Goal: Navigation & Orientation: Find specific page/section

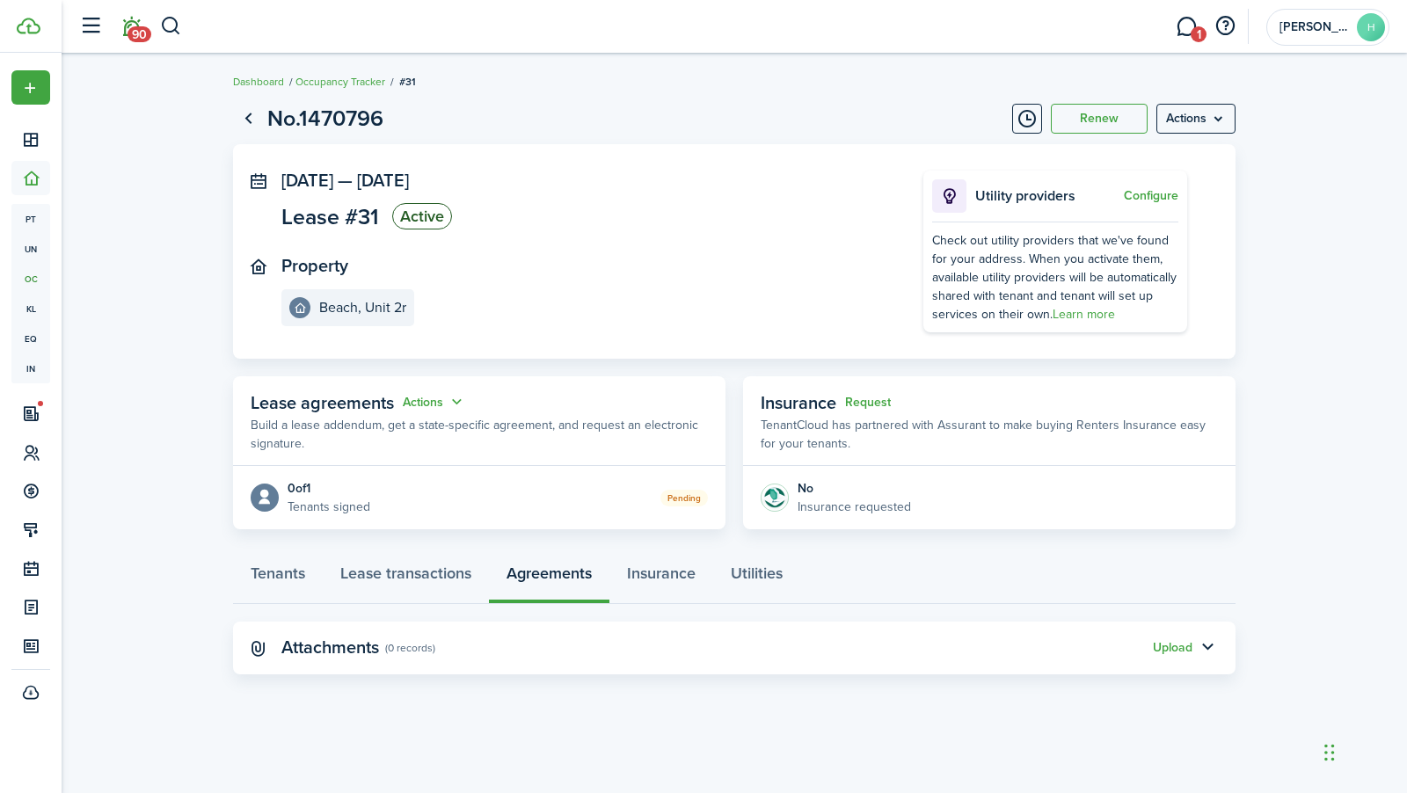
click at [141, 36] on span "90" at bounding box center [140, 34] width 24 height 16
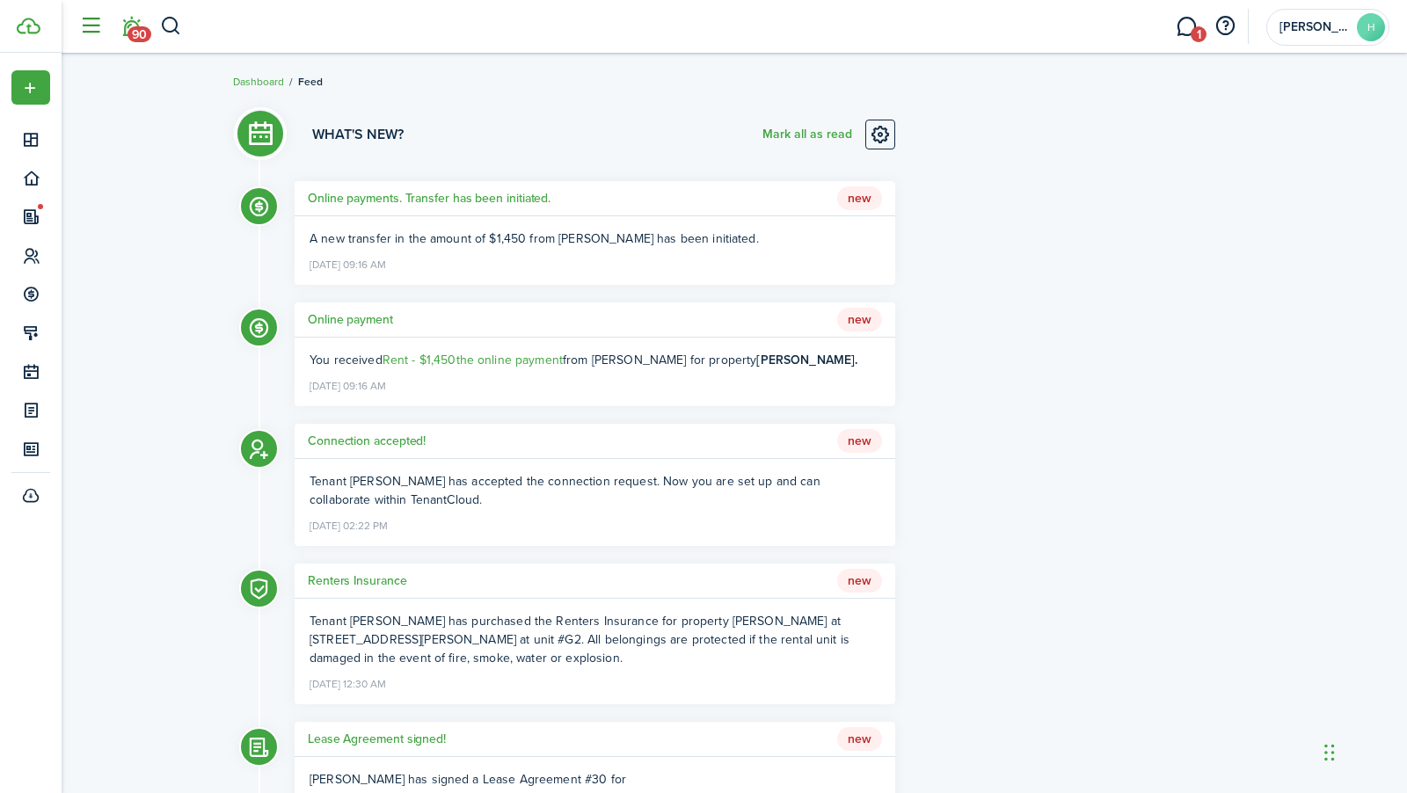
click at [92, 33] on button "button" at bounding box center [90, 26] width 33 height 33
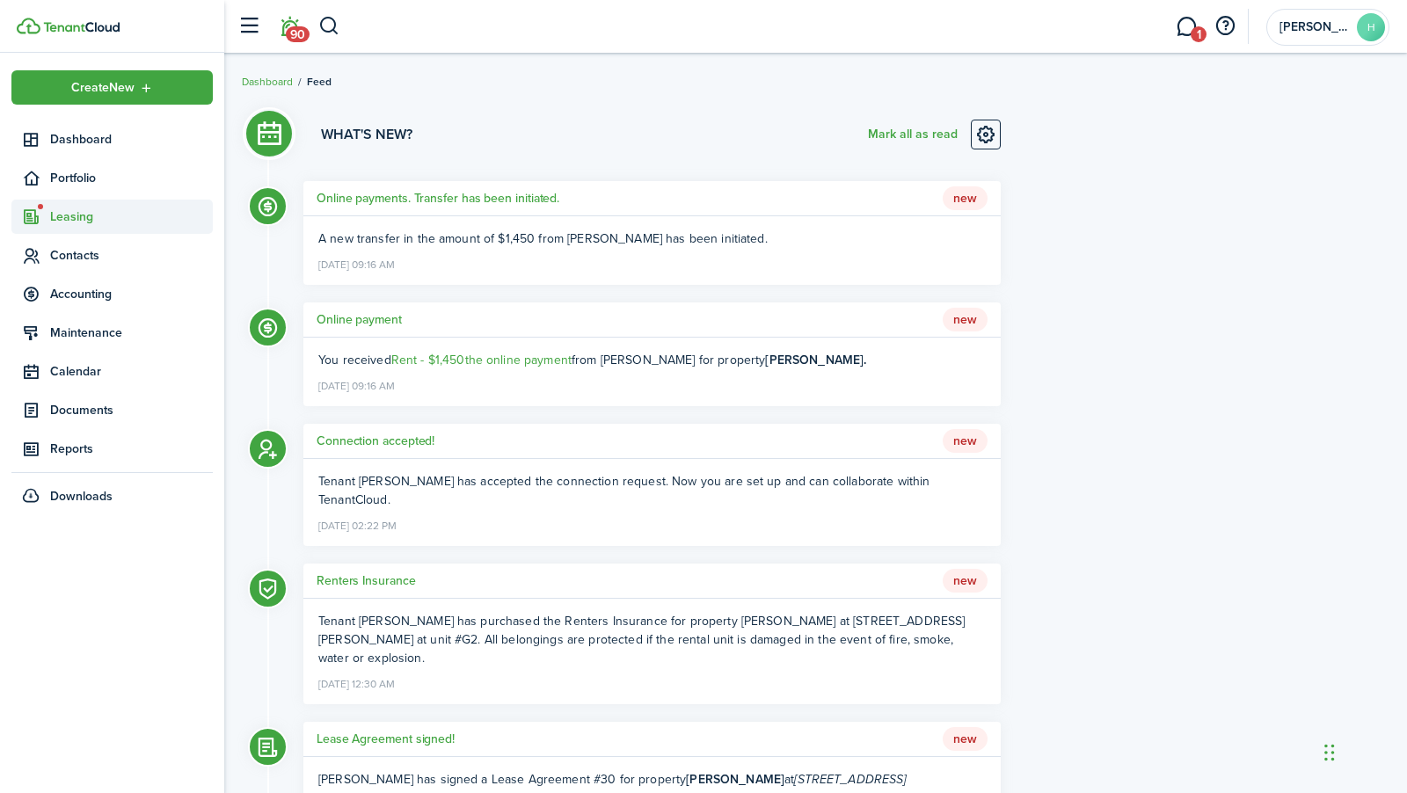
click at [73, 210] on span "Leasing" at bounding box center [131, 217] width 163 height 18
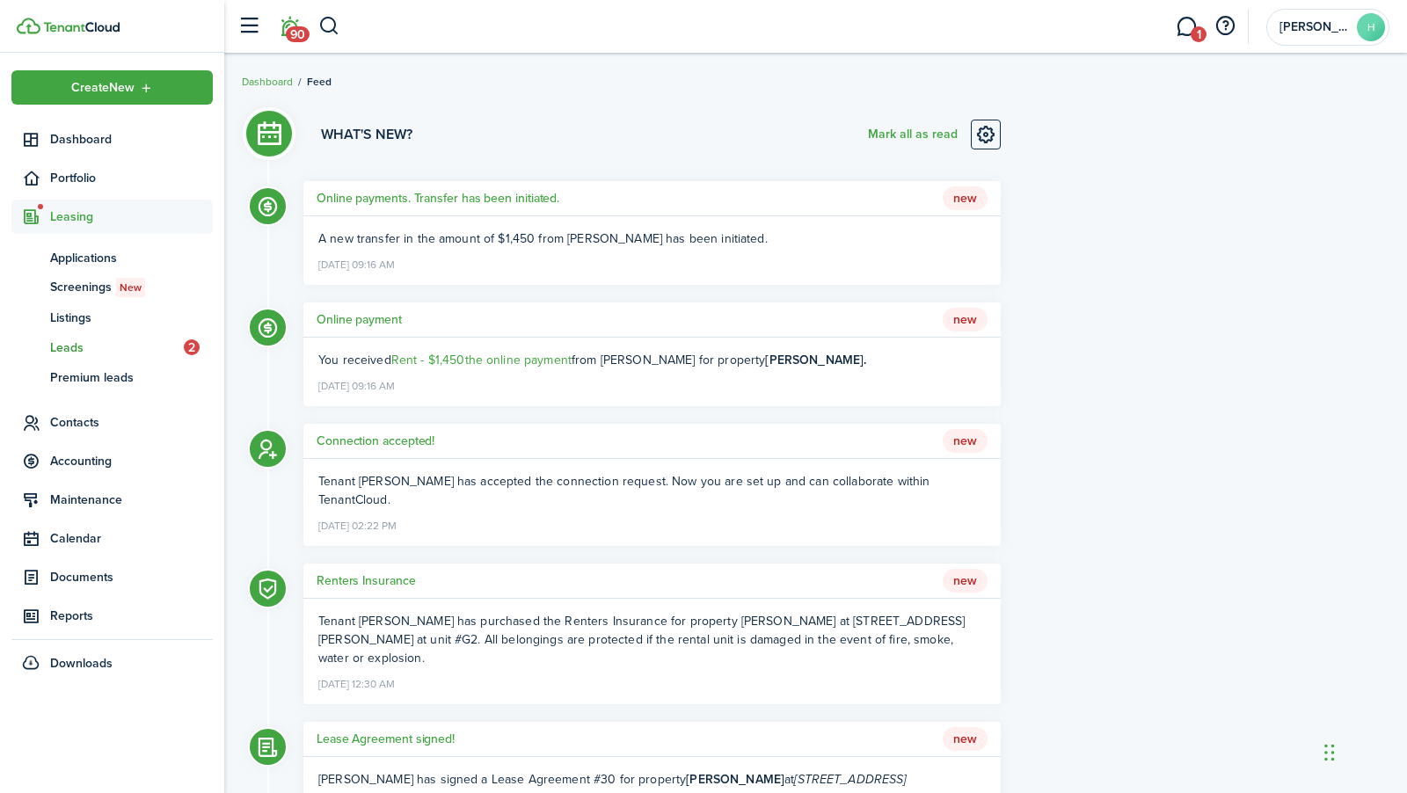
click at [82, 341] on span "Leads" at bounding box center [117, 348] width 134 height 18
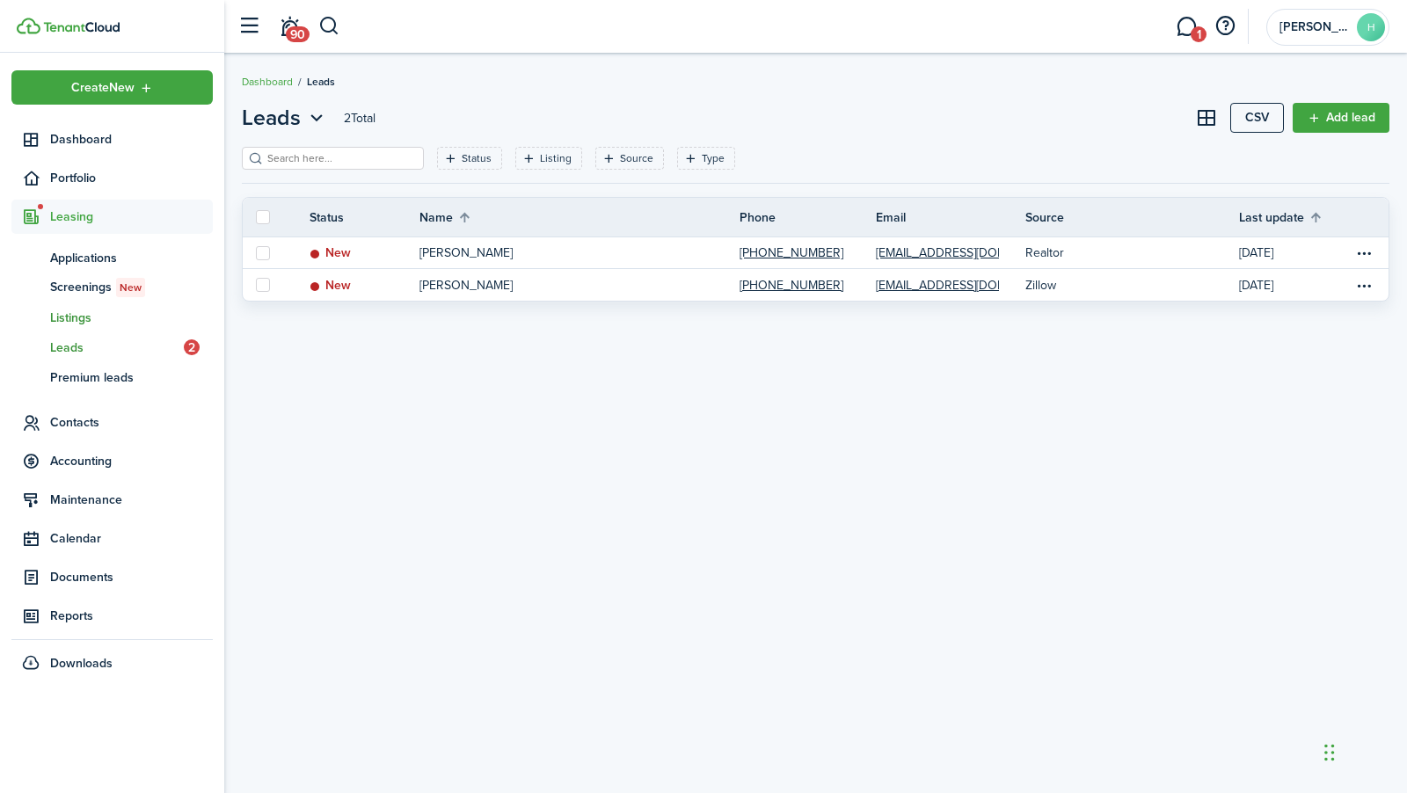
click at [74, 325] on span "Listings" at bounding box center [131, 318] width 163 height 18
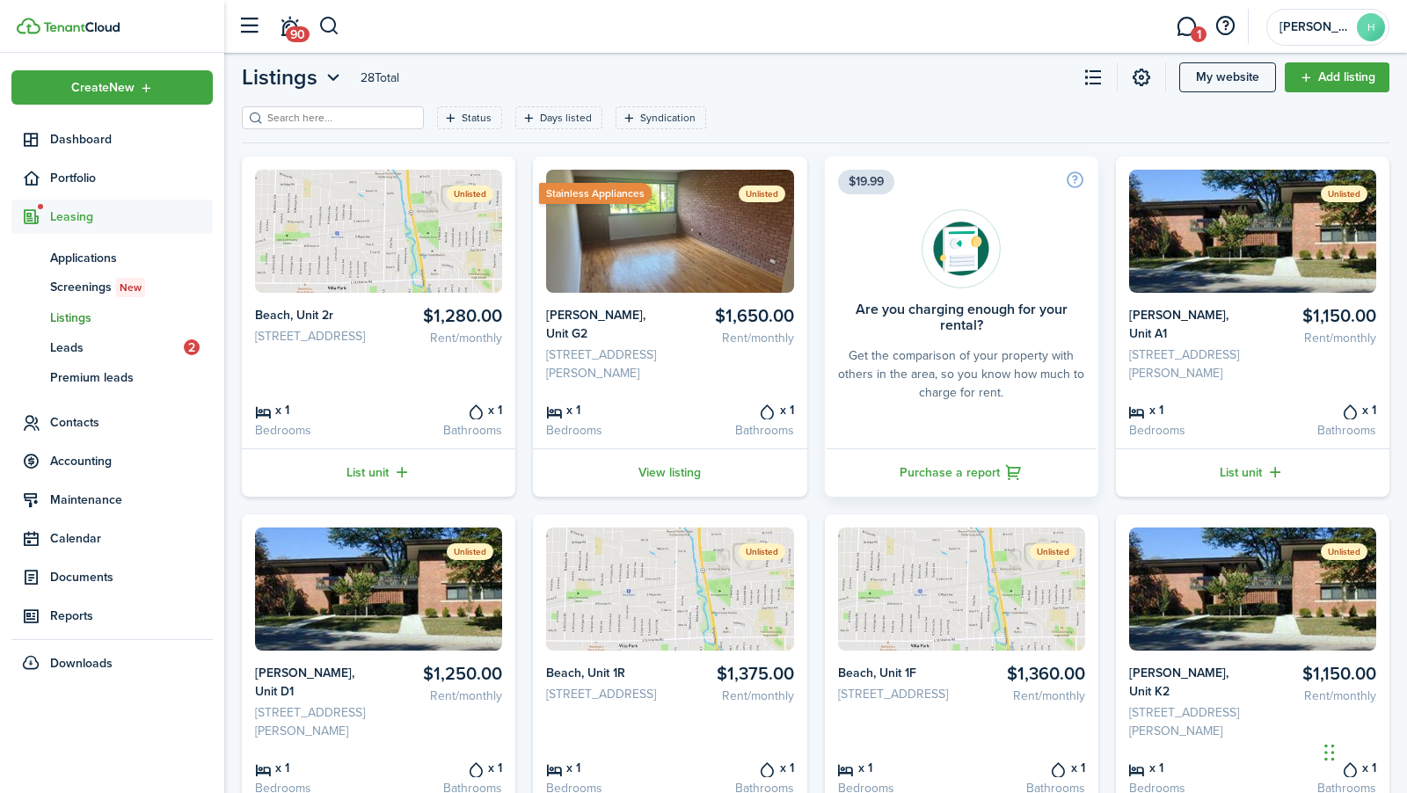
scroll to position [39, 0]
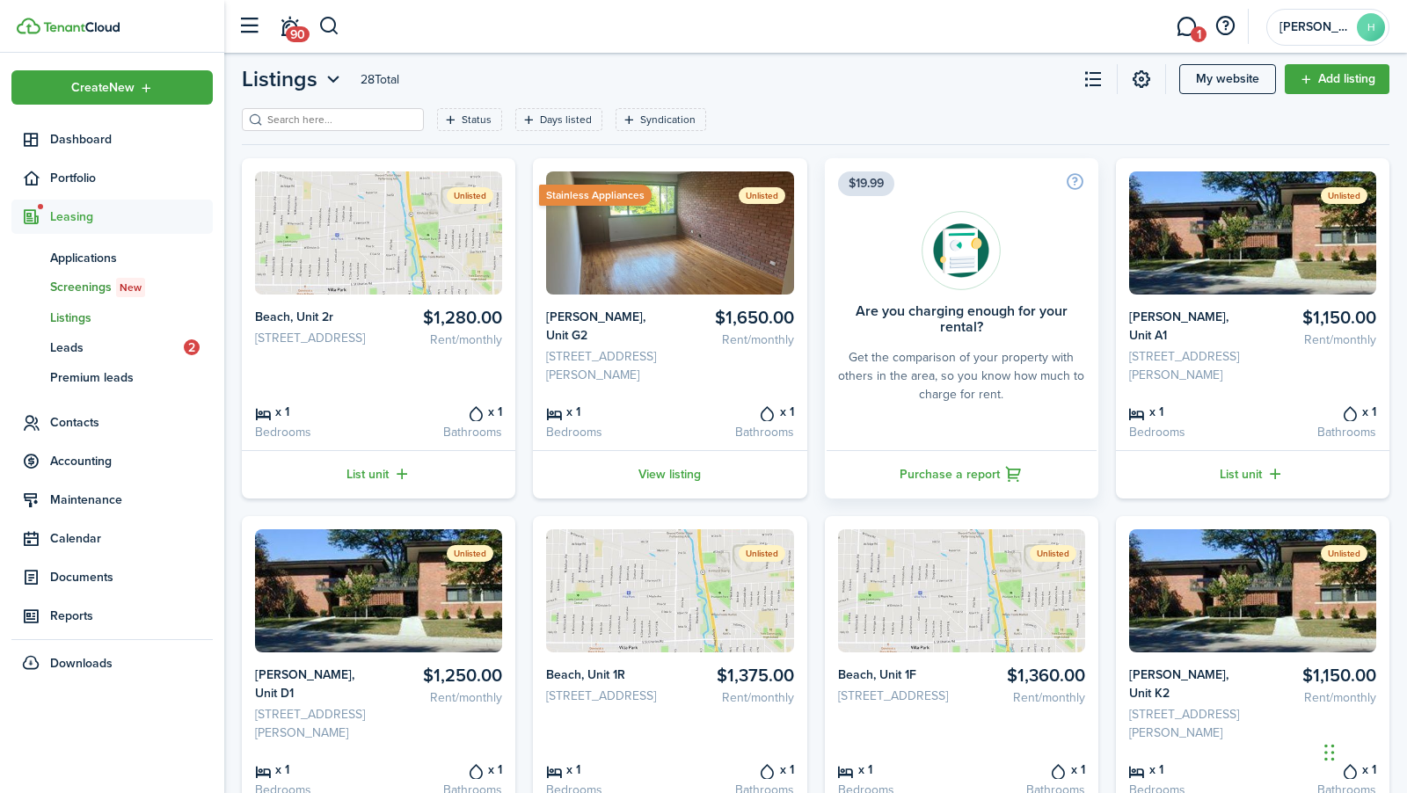
click at [94, 291] on span "Screenings New" at bounding box center [131, 287] width 163 height 19
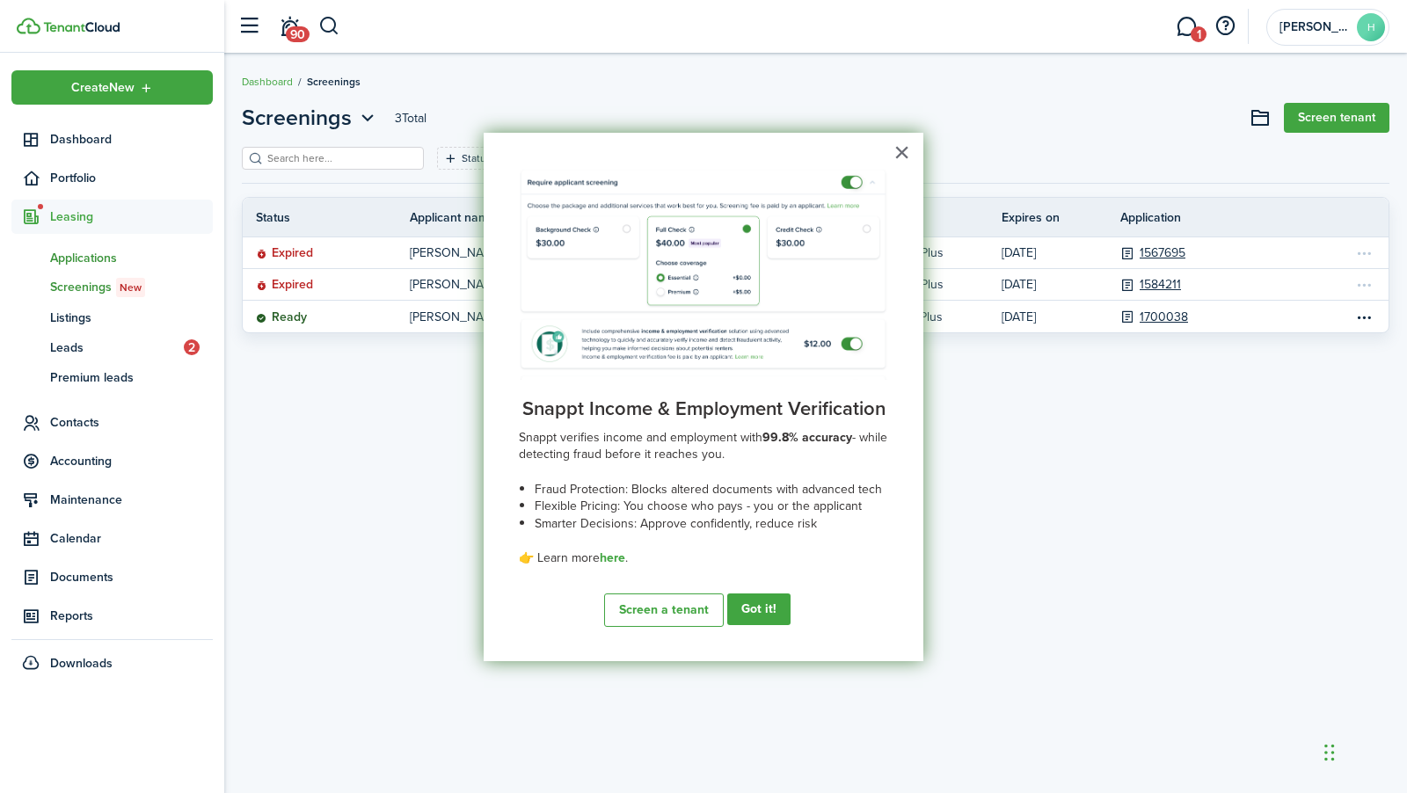
click at [73, 262] on span "Applications" at bounding box center [131, 258] width 163 height 18
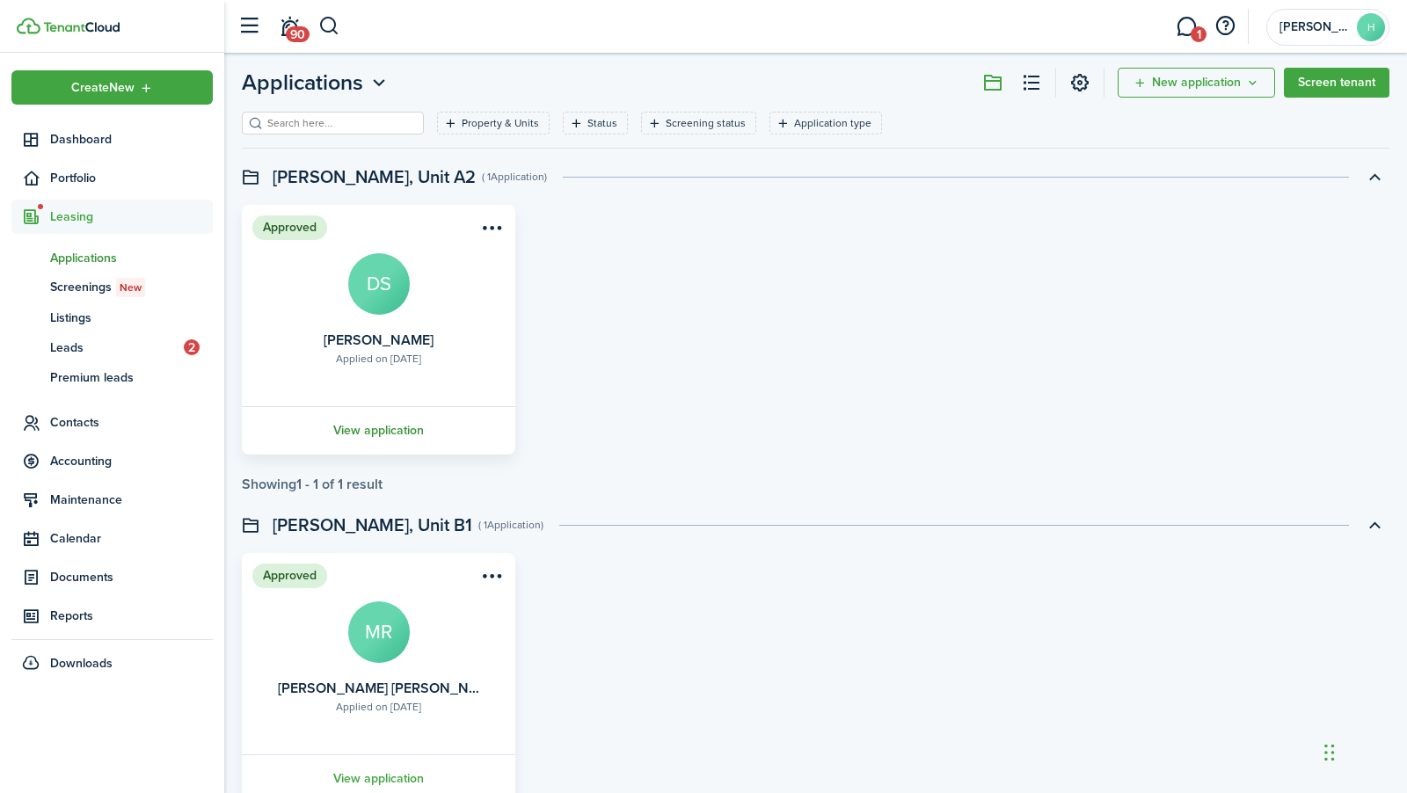
scroll to position [38, 0]
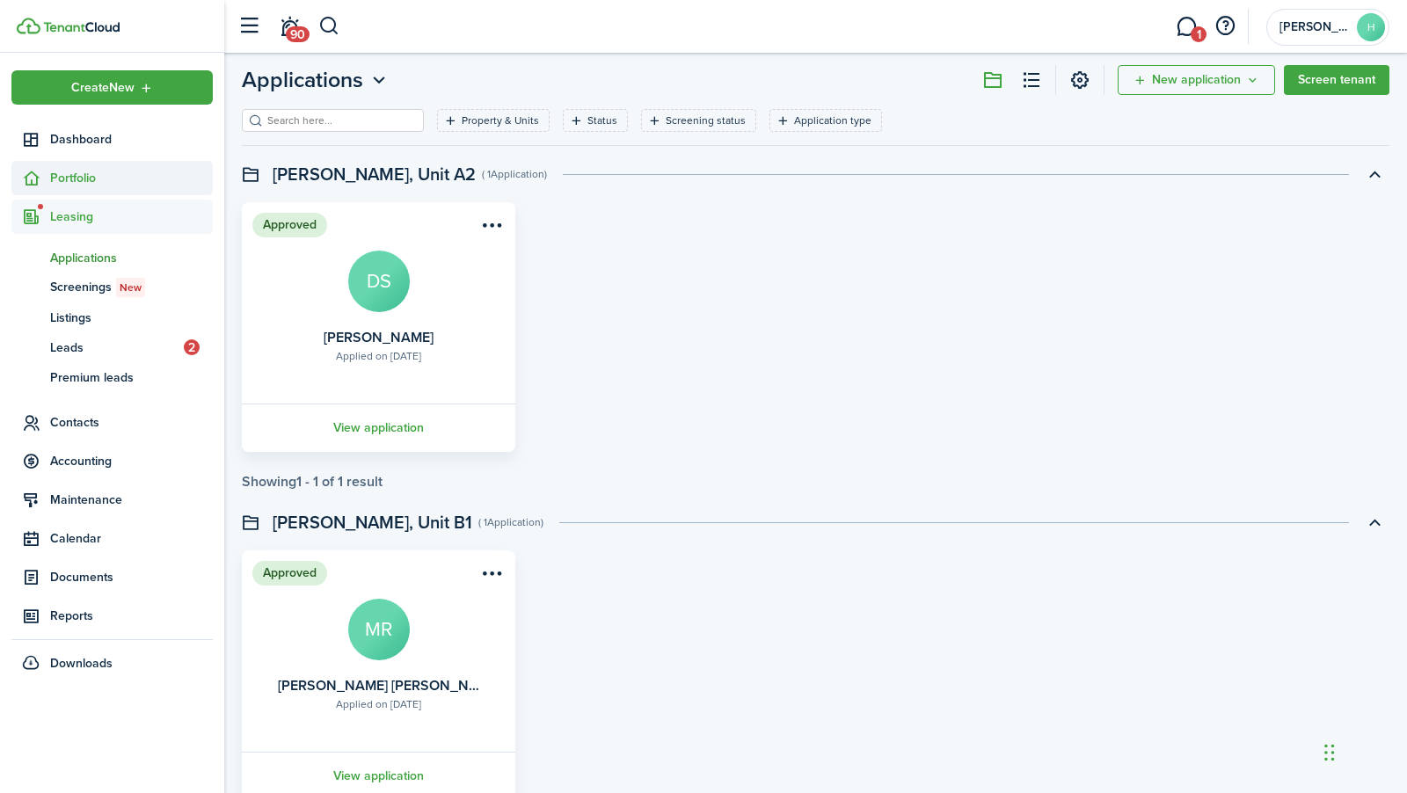
click at [69, 186] on span "Portfolio" at bounding box center [131, 178] width 163 height 18
